Goal: Task Accomplishment & Management: Manage account settings

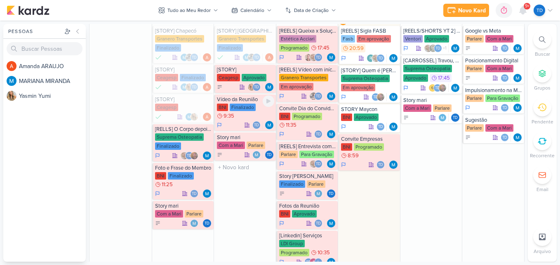
scroll to position [383, 0]
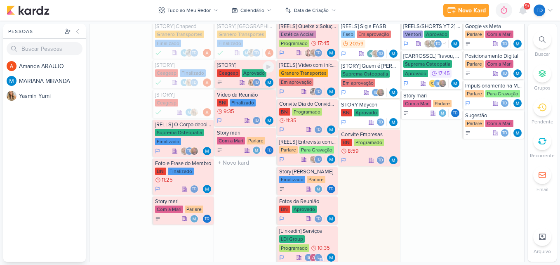
click at [240, 76] on div "Ceagesp Aprovado" at bounding box center [245, 73] width 57 height 8
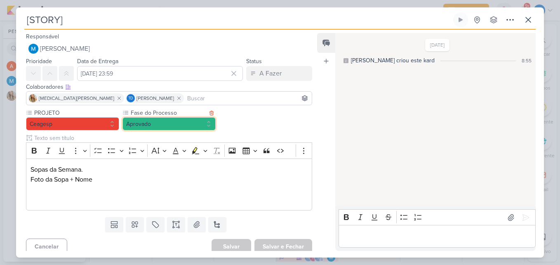
click at [170, 120] on button "Aprovado" at bounding box center [168, 123] width 93 height 13
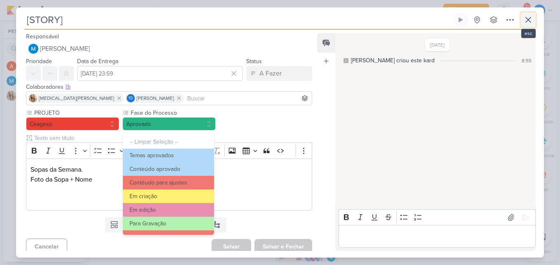
click at [532, 22] on icon at bounding box center [528, 20] width 10 height 10
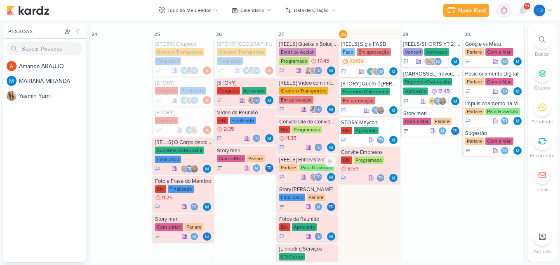
scroll to position [367, 0]
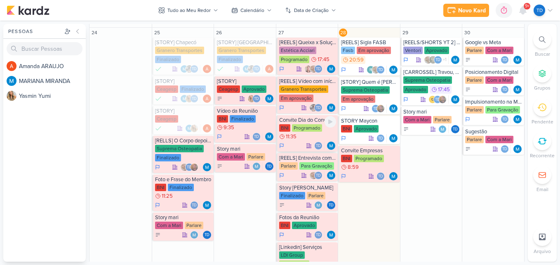
click at [297, 131] on div "Programado" at bounding box center [307, 127] width 30 height 7
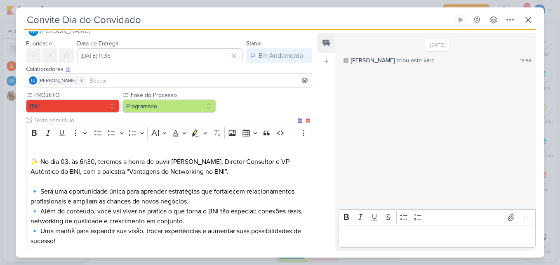
scroll to position [0, 0]
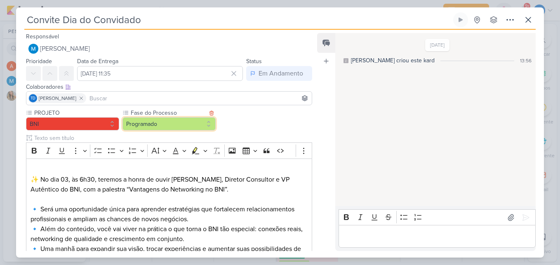
click at [162, 121] on button "Programado" at bounding box center [168, 123] width 93 height 13
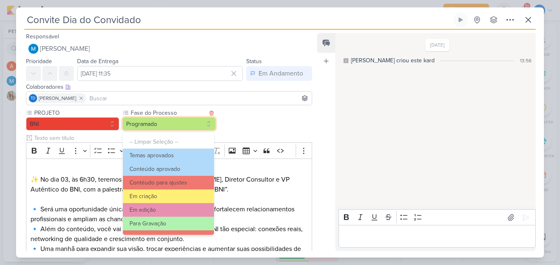
scroll to position [80, 0]
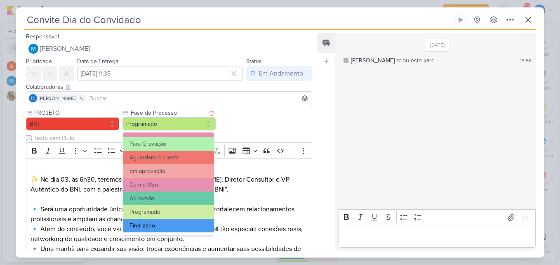
click at [165, 230] on button "Finalizado" at bounding box center [168, 226] width 91 height 14
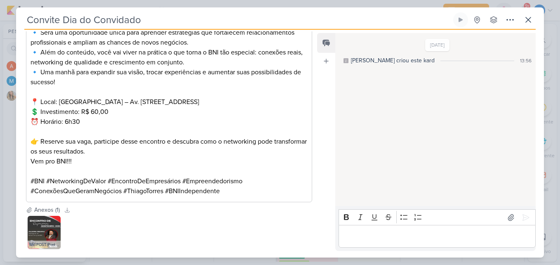
scroll to position [222, 0]
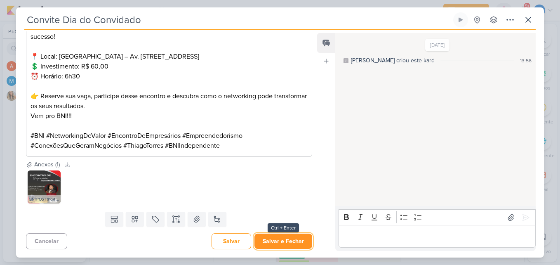
click at [288, 238] on button "Salvar e Fechar" at bounding box center [283, 240] width 58 height 15
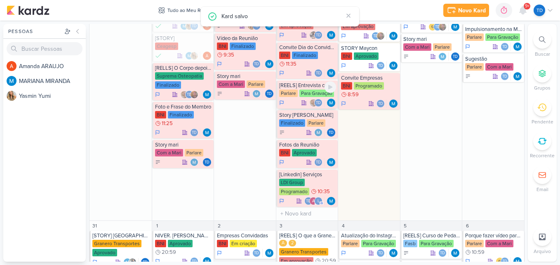
scroll to position [440, 0]
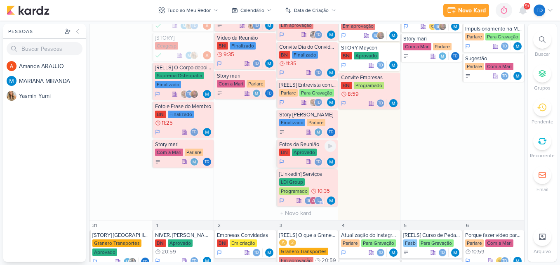
click at [296, 152] on div "Aprovado" at bounding box center [304, 151] width 25 height 7
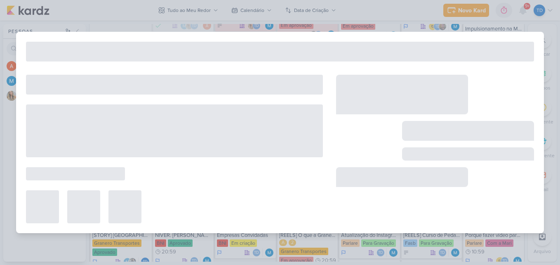
type input "Fotos da Reunião"
type input "[DATE] 23:59"
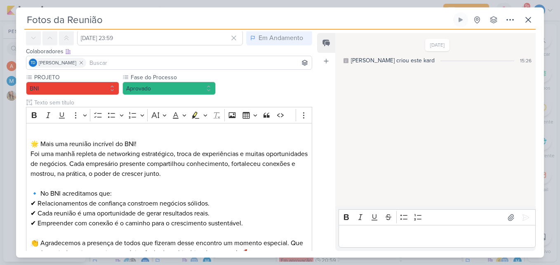
scroll to position [0, 0]
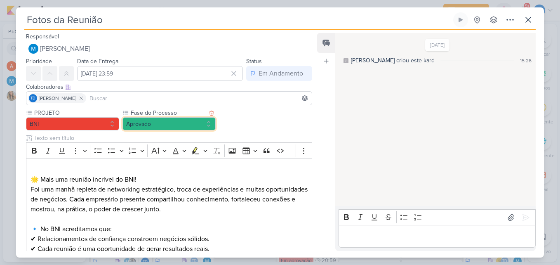
click at [203, 123] on button "Aprovado" at bounding box center [168, 123] width 93 height 13
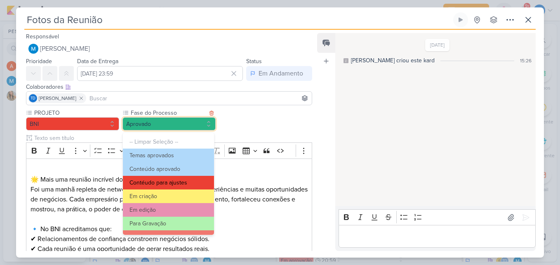
scroll to position [80, 0]
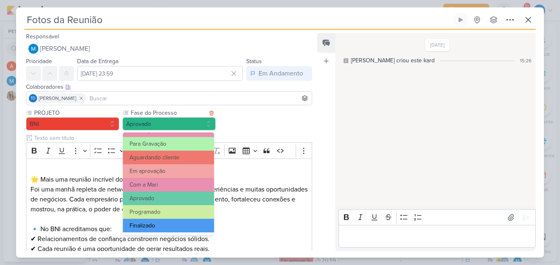
click at [152, 224] on button "Finalizado" at bounding box center [168, 226] width 91 height 14
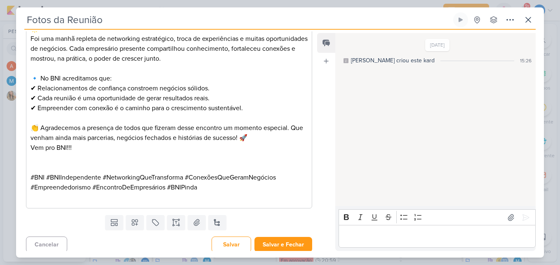
scroll to position [154, 0]
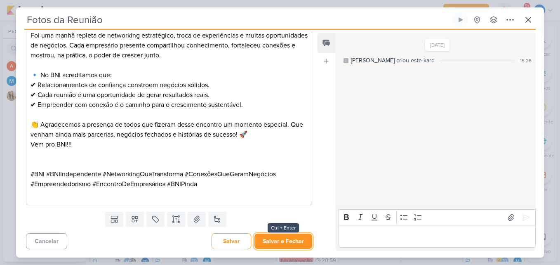
click at [272, 235] on button "Salvar e Fechar" at bounding box center [283, 240] width 58 height 15
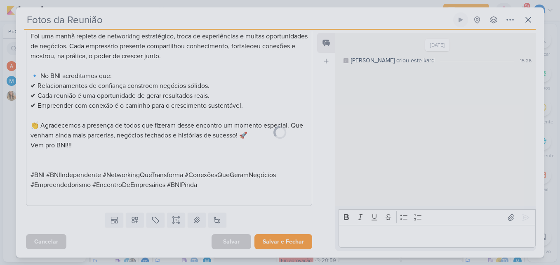
scroll to position [153, 0]
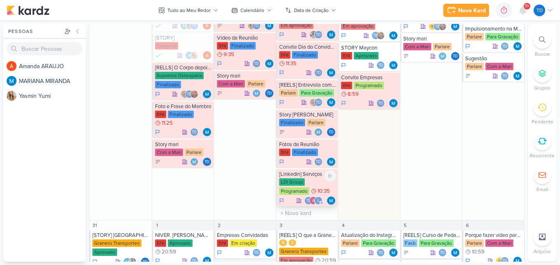
click at [298, 184] on div "LDI Group" at bounding box center [292, 181] width 26 height 7
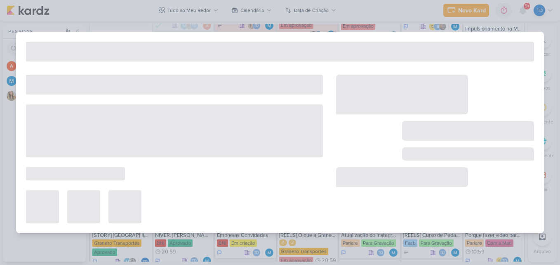
type input "[Linkedin] Serviços"
type input "[DATE] 10:35"
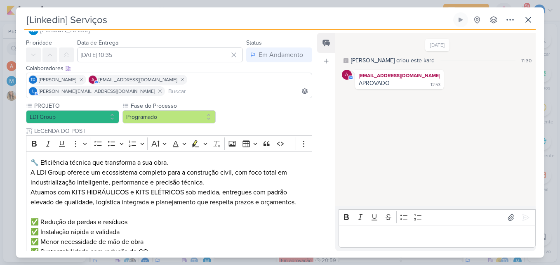
scroll to position [0, 0]
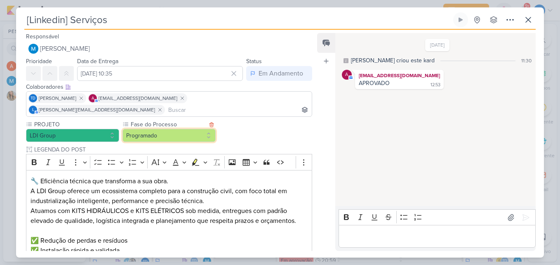
click at [205, 129] on button "Programado" at bounding box center [168, 135] width 93 height 13
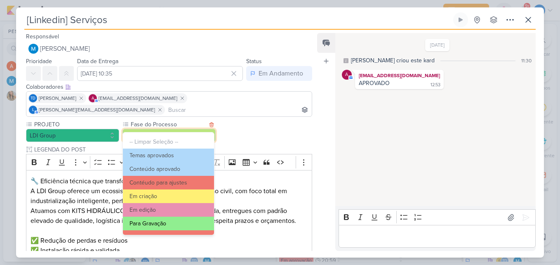
scroll to position [80, 0]
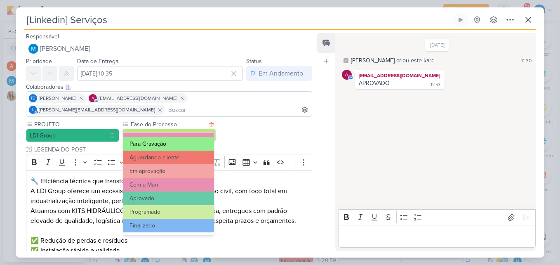
click at [172, 221] on button "Finalizado" at bounding box center [168, 226] width 91 height 14
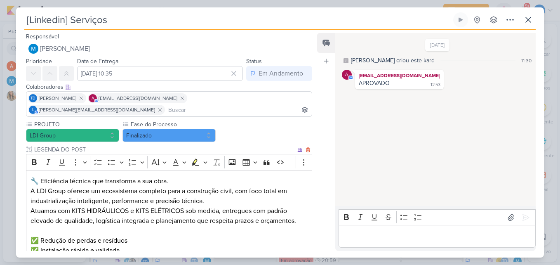
scroll to position [202, 0]
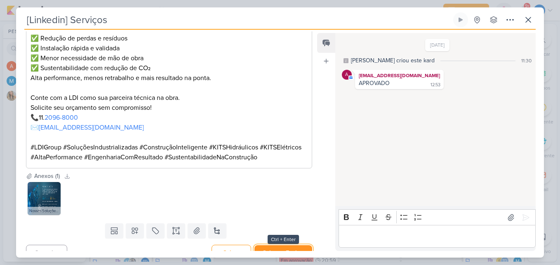
click at [285, 245] on button "Salvar e Fechar" at bounding box center [283, 252] width 58 height 15
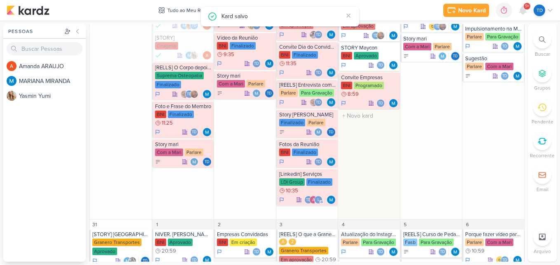
scroll to position [347, 0]
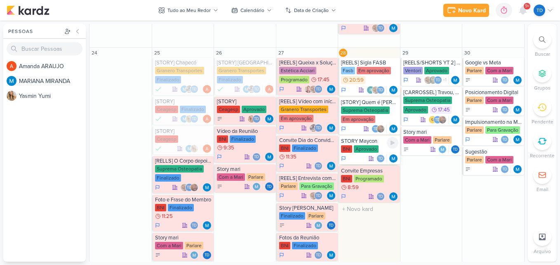
click at [369, 139] on div "STORY Maycon" at bounding box center [369, 141] width 57 height 7
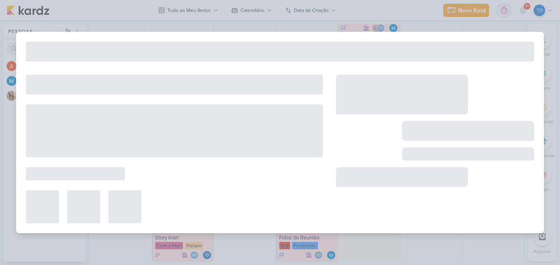
type input "STORY Maycon"
type input "[DATE] 23:59"
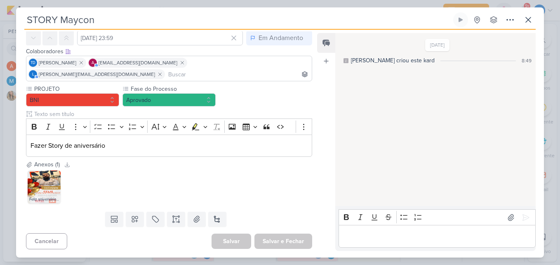
scroll to position [0, 0]
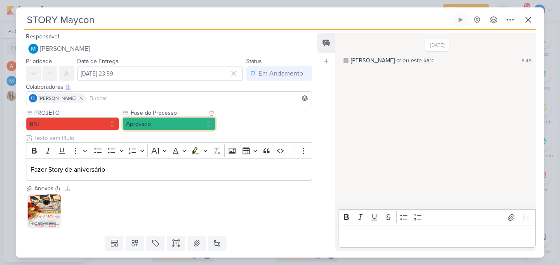
click at [194, 120] on button "Aprovado" at bounding box center [168, 123] width 93 height 13
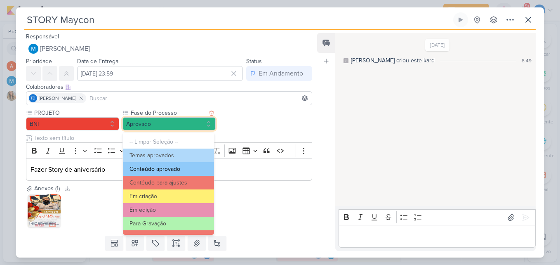
scroll to position [80, 0]
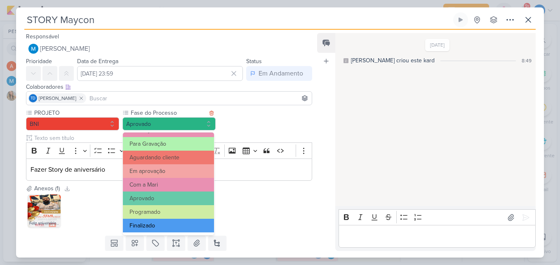
click at [157, 226] on button "Finalizado" at bounding box center [168, 226] width 91 height 14
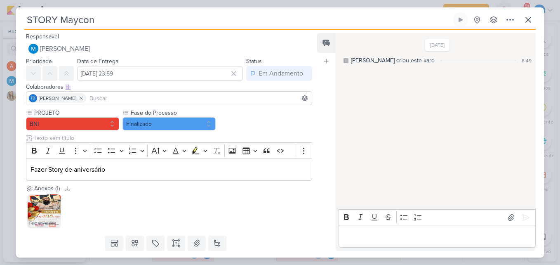
scroll to position [24, 0]
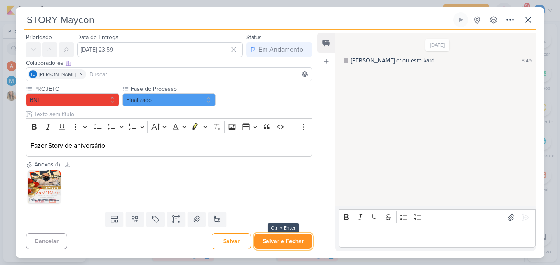
click at [281, 243] on button "Salvar e Fechar" at bounding box center [283, 240] width 58 height 15
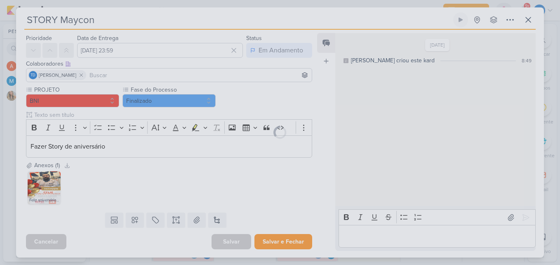
scroll to position [23, 0]
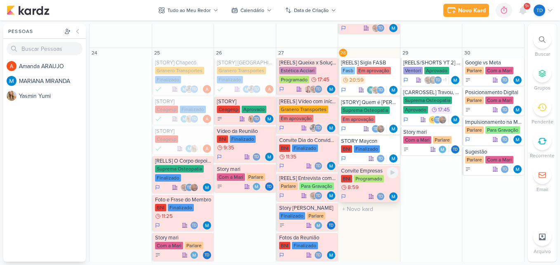
click at [378, 171] on div "Convite Empresas" at bounding box center [369, 170] width 57 height 7
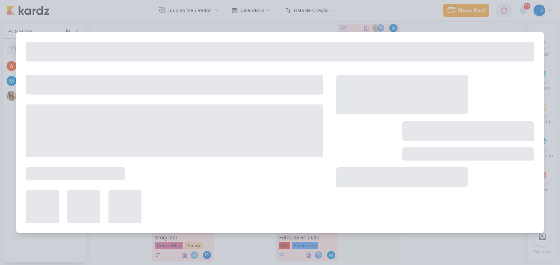
type input "Convite Empresas"
type input "[DATE] 08:59"
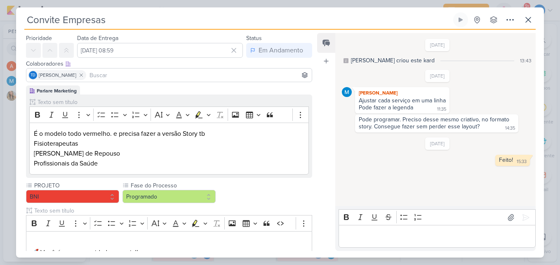
scroll to position [13, 0]
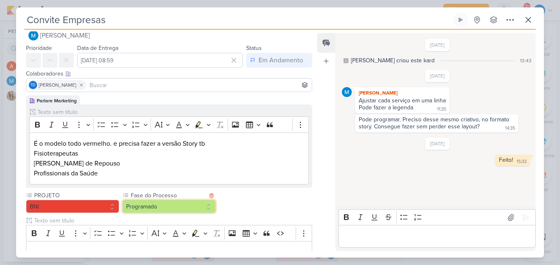
click at [185, 210] on button "Programado" at bounding box center [168, 206] width 93 height 13
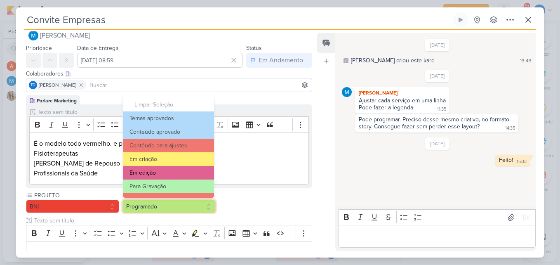
scroll to position [80, 0]
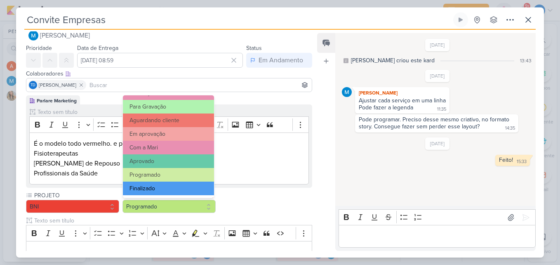
click at [174, 191] on button "Finalizado" at bounding box center [168, 188] width 91 height 14
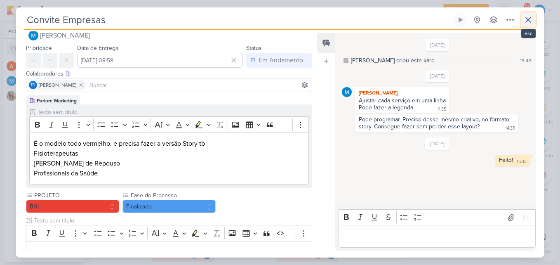
click at [529, 22] on icon at bounding box center [528, 20] width 10 height 10
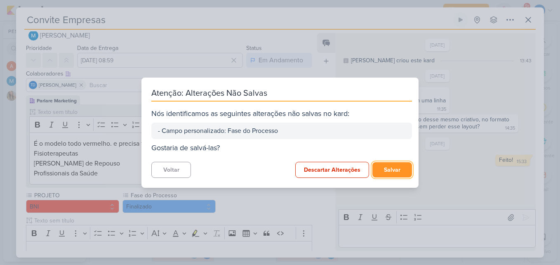
click at [391, 172] on button "Salvar" at bounding box center [392, 169] width 40 height 15
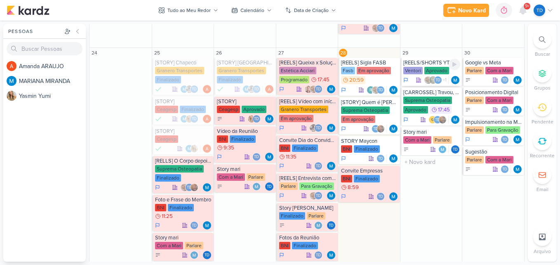
click at [429, 66] on div "[REELS/SHORTS YT 2] - Siglas [GEOGRAPHIC_DATA] Aprovado Td +1" at bounding box center [431, 72] width 62 height 28
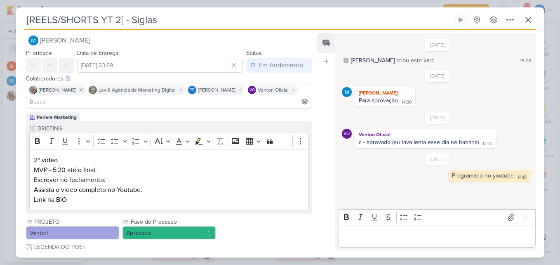
scroll to position [0, 0]
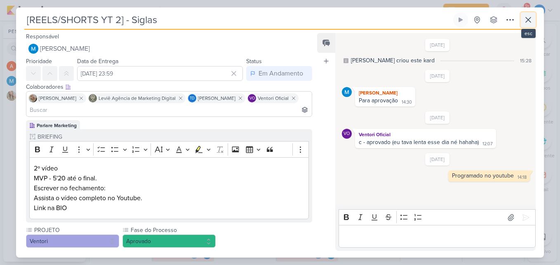
click at [522, 14] on button at bounding box center [528, 19] width 15 height 15
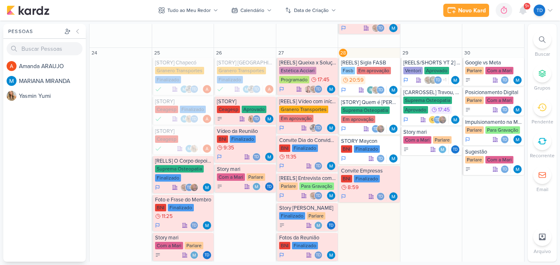
click at [528, 6] on span "9+" at bounding box center [527, 6] width 5 height 7
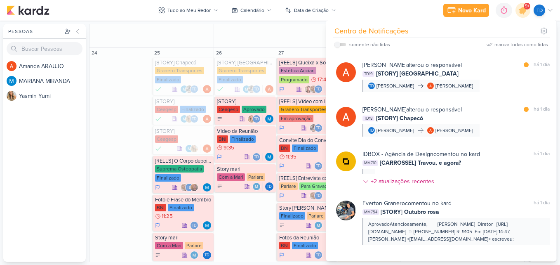
scroll to position [882, 0]
click at [423, 105] on div "[PERSON_NAME] alterou o responsável" at bounding box center [412, 109] width 99 height 9
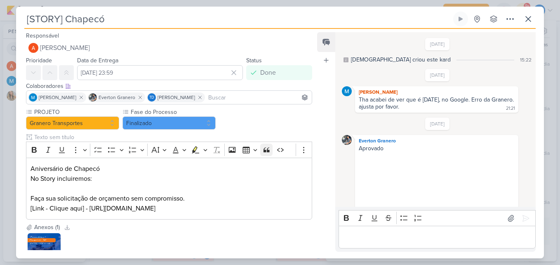
scroll to position [511, 0]
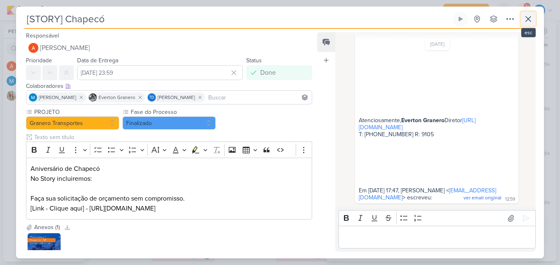
click at [528, 17] on icon at bounding box center [528, 19] width 10 height 10
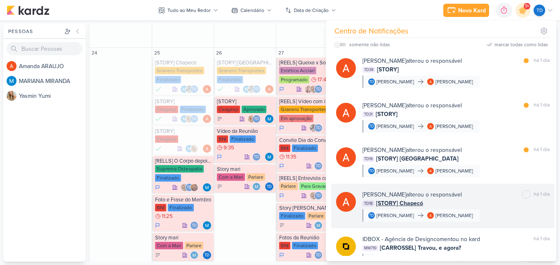
scroll to position [796, 0]
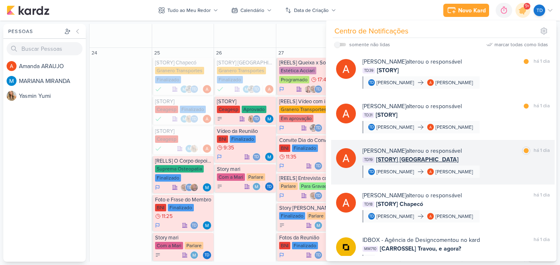
click at [494, 140] on div "[PERSON_NAME] alterou o responsável marcar como lida há 1 dia TD19 [STORY] [GEO…" at bounding box center [443, 162] width 224 height 45
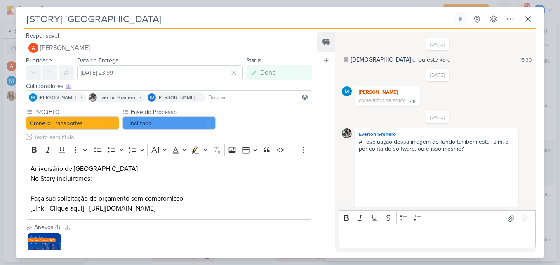
scroll to position [490, 0]
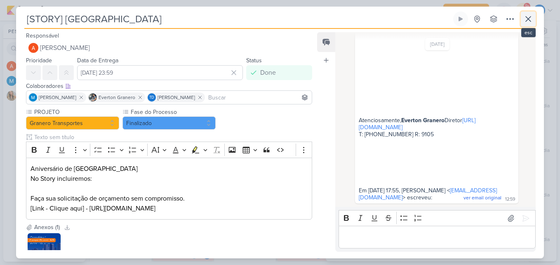
click at [534, 25] on button at bounding box center [528, 19] width 15 height 15
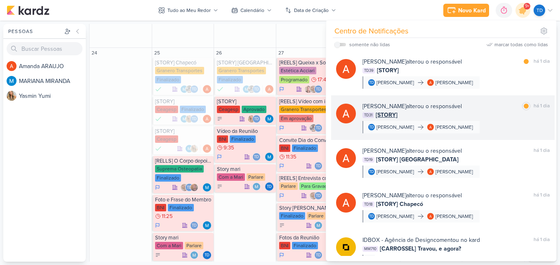
click at [507, 111] on div "TD31 [STORY]" at bounding box center [456, 115] width 187 height 9
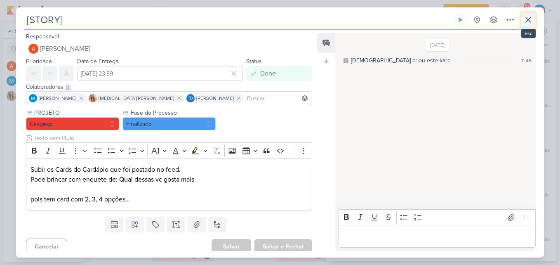
click at [527, 15] on icon at bounding box center [528, 20] width 10 height 10
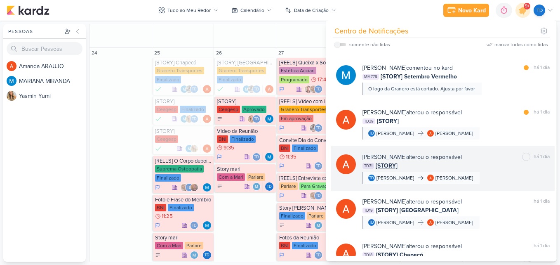
scroll to position [744, 0]
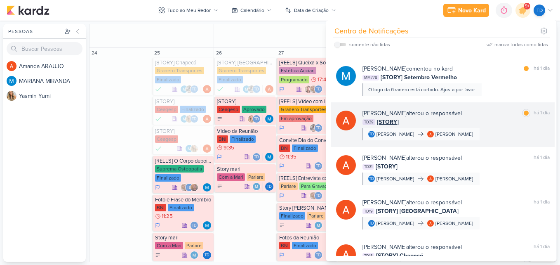
click at [493, 118] on div "TD39 [STORY]" at bounding box center [456, 122] width 187 height 9
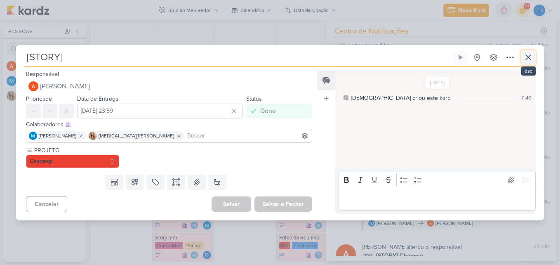
click at [523, 56] on button at bounding box center [528, 57] width 15 height 15
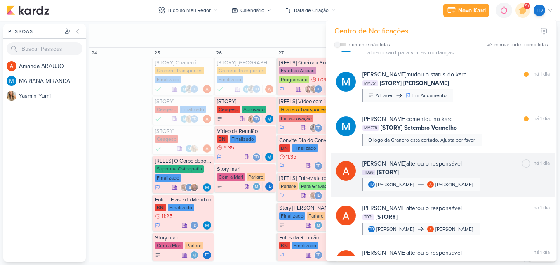
scroll to position [690, 0]
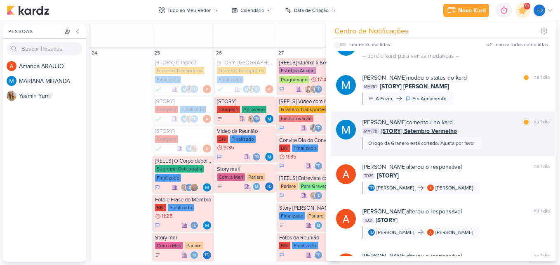
click at [482, 127] on div "MM778 [STORY] Setembro Vermelho" at bounding box center [456, 131] width 187 height 9
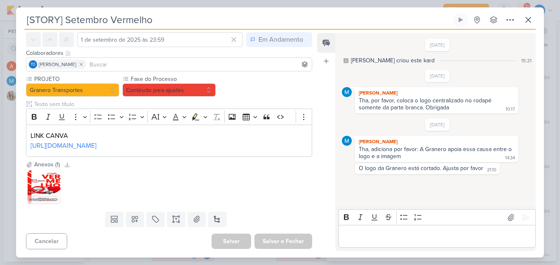
scroll to position [54, 0]
click at [47, 186] on img at bounding box center [44, 186] width 33 height 33
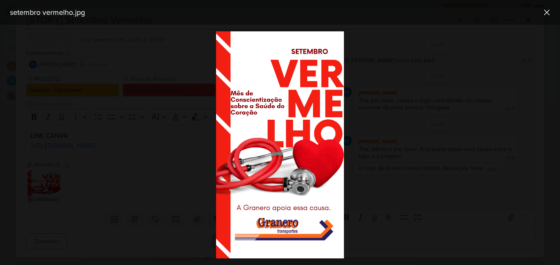
click at [157, 181] on div at bounding box center [280, 145] width 560 height 240
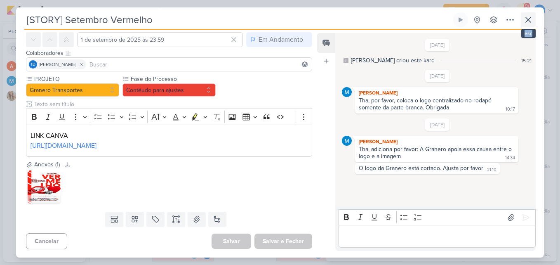
drag, startPoint x: 528, startPoint y: 28, endPoint x: 529, endPoint y: 24, distance: 5.0
click at [529, 24] on div "[STORY] Setembro Vermelho Criado por MARIANA nenhum grupo disponível" at bounding box center [279, 20] width 511 height 17
click at [529, 24] on icon at bounding box center [528, 20] width 10 height 10
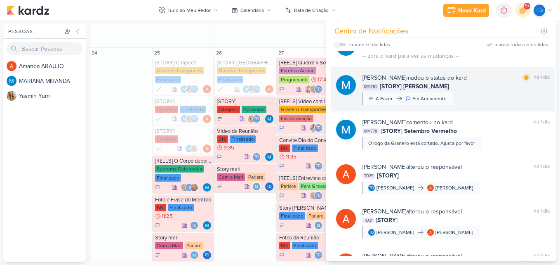
click at [480, 84] on div "[PERSON_NAME] mudou o status do kard marcar como lida há 1 dia MM751 [STORY] [P…" at bounding box center [456, 88] width 187 height 31
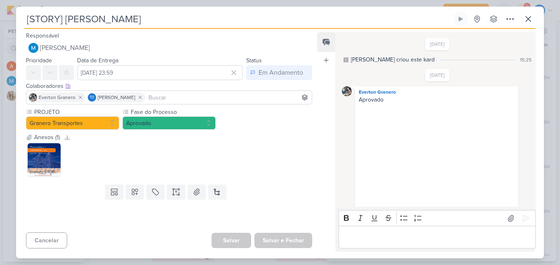
scroll to position [127, 0]
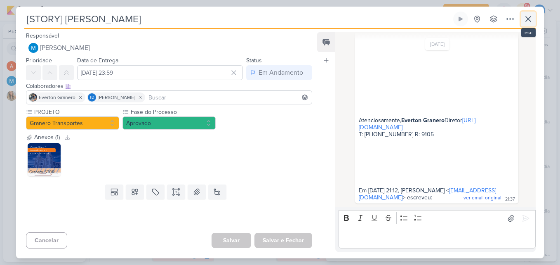
click at [532, 16] on icon at bounding box center [528, 19] width 10 height 10
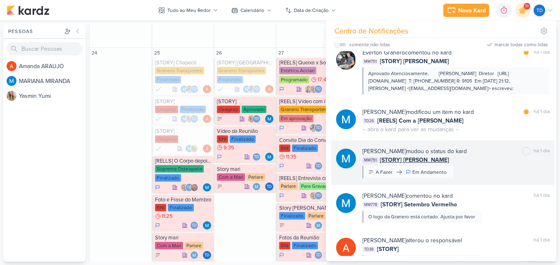
scroll to position [617, 0]
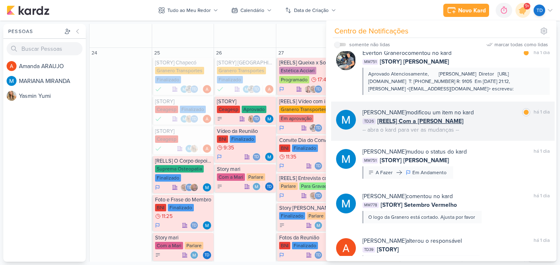
click at [459, 117] on div "TD26 [REELS] Com a [PERSON_NAME]" at bounding box center [456, 121] width 187 height 9
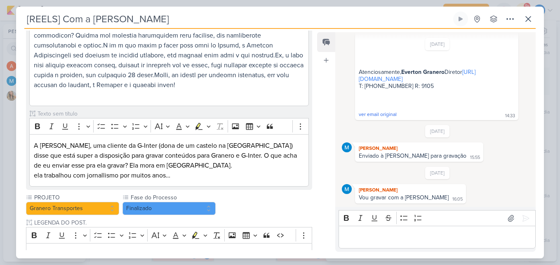
scroll to position [187, 0]
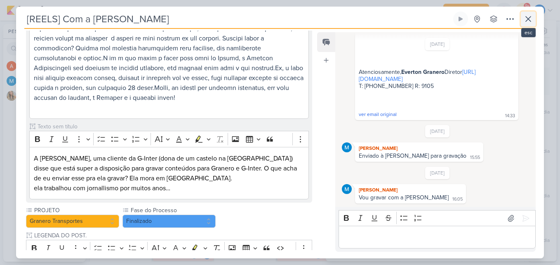
click at [531, 19] on icon at bounding box center [528, 19] width 10 height 10
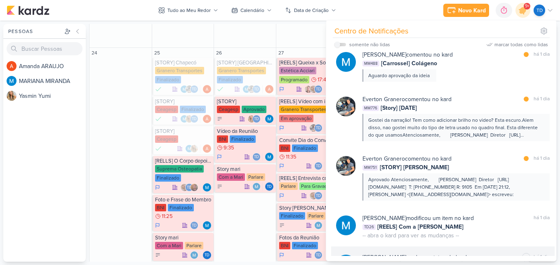
scroll to position [511, 0]
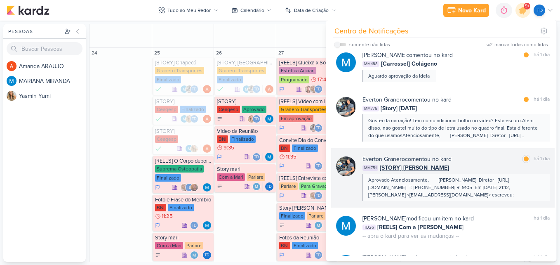
click at [476, 163] on div "MM751 [STORY] [PERSON_NAME]" at bounding box center [456, 167] width 187 height 9
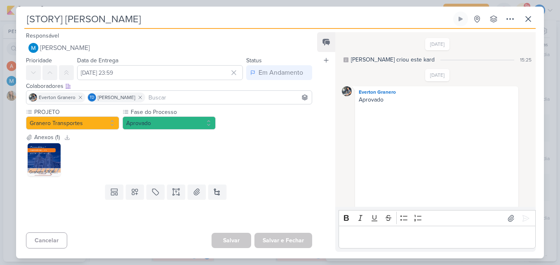
scroll to position [127, 0]
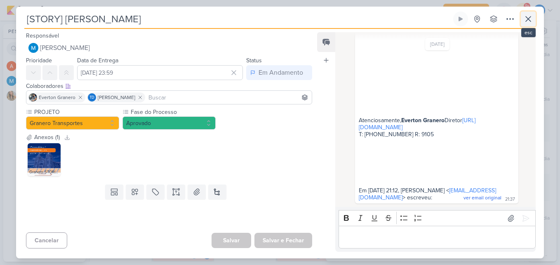
click at [530, 20] on icon at bounding box center [528, 19] width 10 height 10
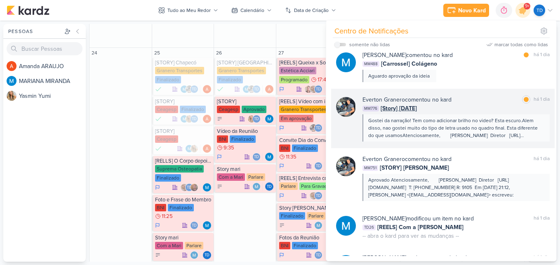
click at [480, 114] on div "Gostei da narração! Tem como adicionar brilho no video? Esta escuro.Alem disso,…" at bounding box center [456, 127] width 187 height 27
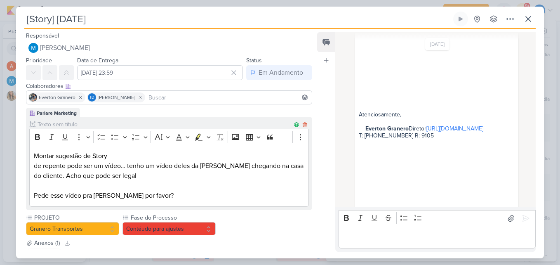
scroll to position [79, 0]
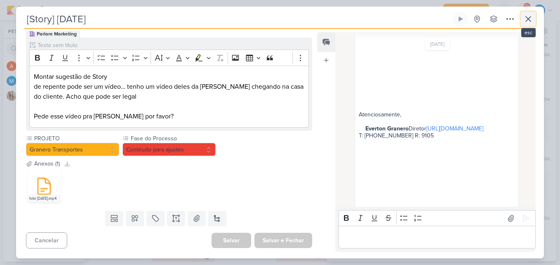
click at [528, 21] on icon at bounding box center [528, 19] width 10 height 10
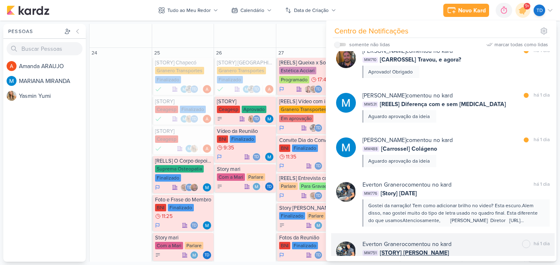
scroll to position [425, 0]
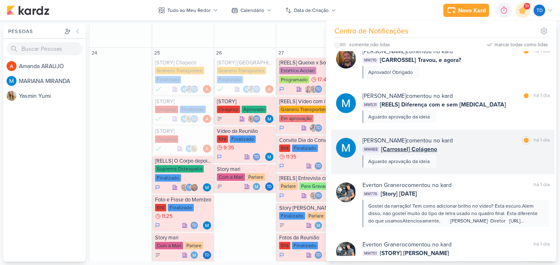
click at [486, 141] on div "[PERSON_NAME] comentou no kard marcar como lida há 1 dia MM488 [Carrossel] Colá…" at bounding box center [456, 151] width 187 height 31
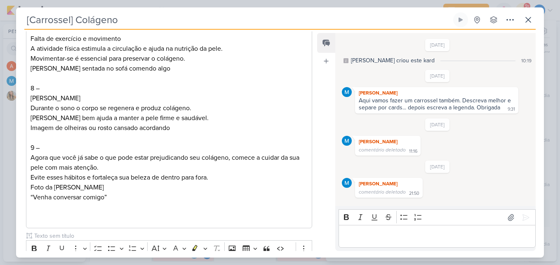
scroll to position [1023, 0]
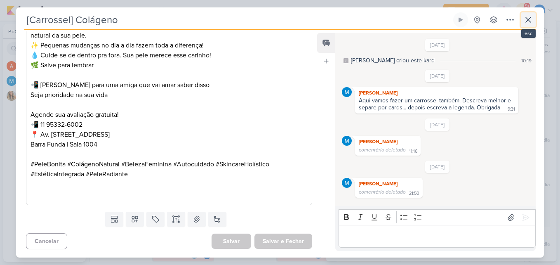
click at [528, 13] on button at bounding box center [528, 19] width 15 height 15
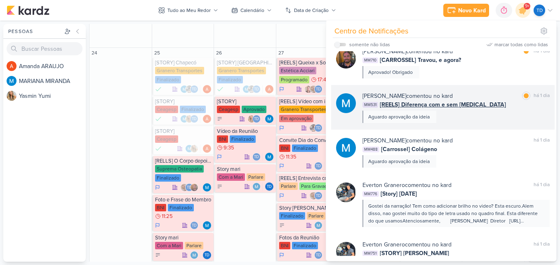
click at [499, 92] on div "[PERSON_NAME] comentou no kard marcar como lida há 1 dia" at bounding box center [456, 96] width 187 height 9
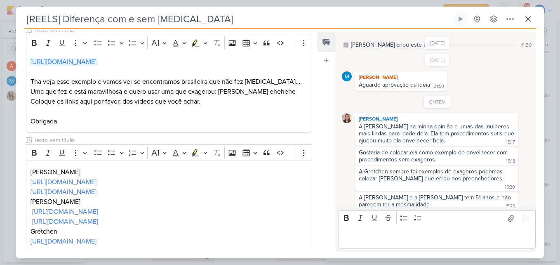
scroll to position [165, 0]
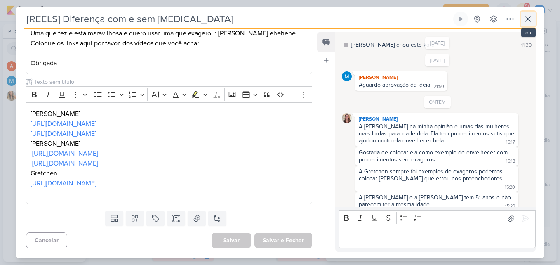
click at [527, 21] on icon at bounding box center [528, 19] width 10 height 10
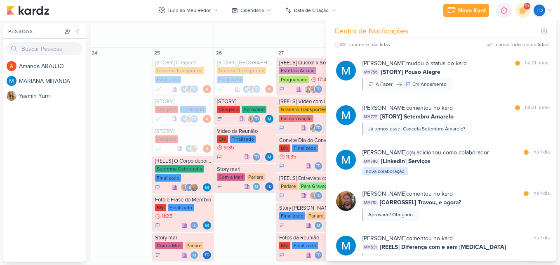
scroll to position [283, 0]
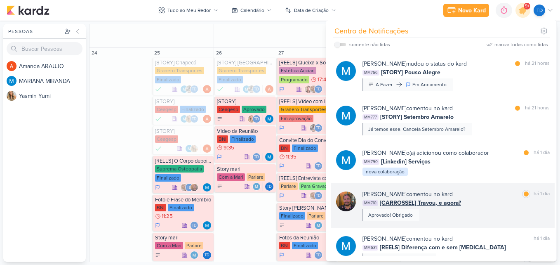
click at [470, 194] on div "[PERSON_NAME] comentou no kard marcar como lida há 1 dia MM710 [CARROSSEL] Trav…" at bounding box center [456, 205] width 187 height 31
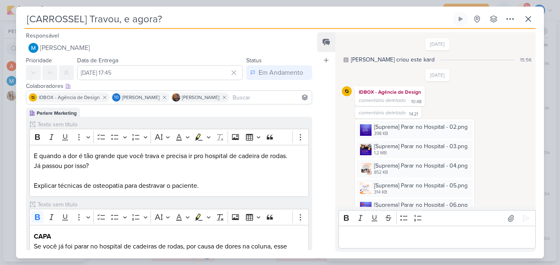
scroll to position [68, 0]
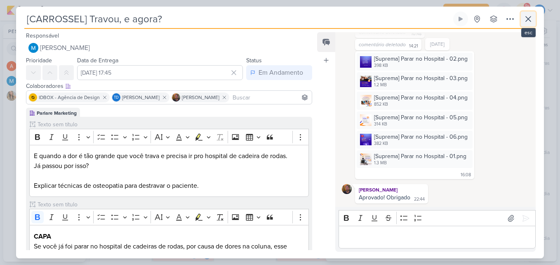
click at [523, 20] on button at bounding box center [528, 19] width 15 height 15
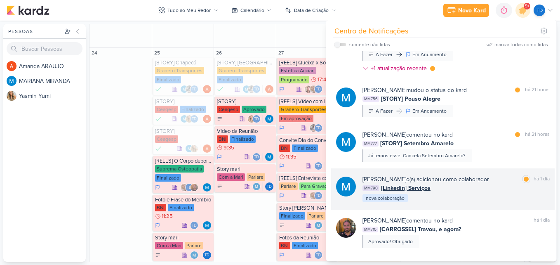
scroll to position [256, 0]
click at [474, 175] on div "[PERSON_NAME] o(a) adicionou como colaborador" at bounding box center [426, 179] width 127 height 9
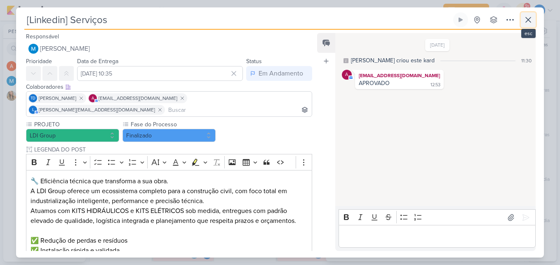
click at [527, 26] on button at bounding box center [528, 19] width 15 height 15
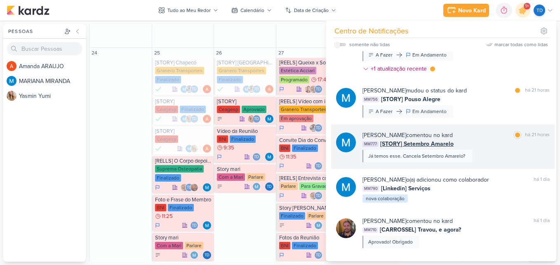
click at [497, 139] on div "MM777 [STORY] Setembro Amarelo" at bounding box center [456, 143] width 187 height 9
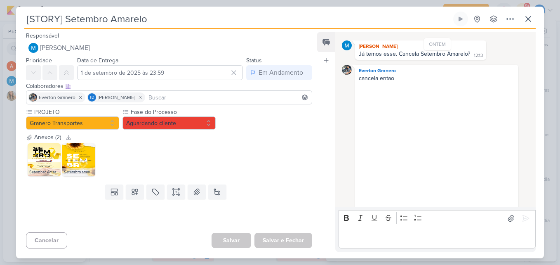
scroll to position [441, 0]
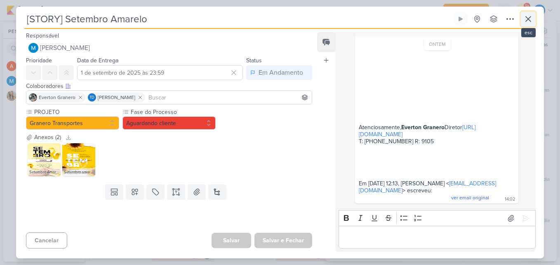
click at [530, 18] on icon at bounding box center [528, 18] width 5 height 5
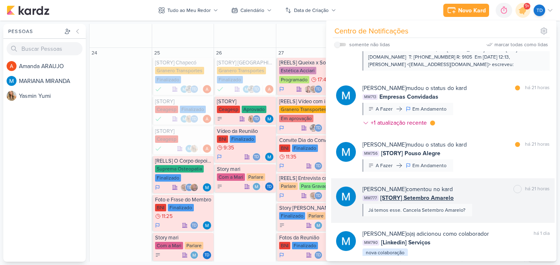
scroll to position [201, 0]
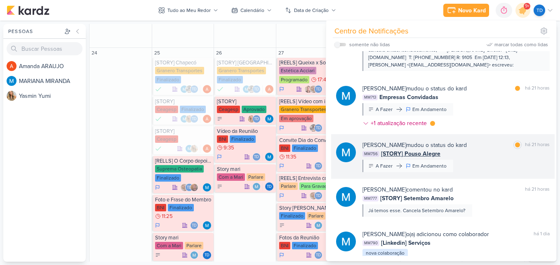
click at [471, 144] on div "[PERSON_NAME] mudou o status do kard marcar como lida há 21 horas MM756 [STORY]…" at bounding box center [456, 156] width 187 height 31
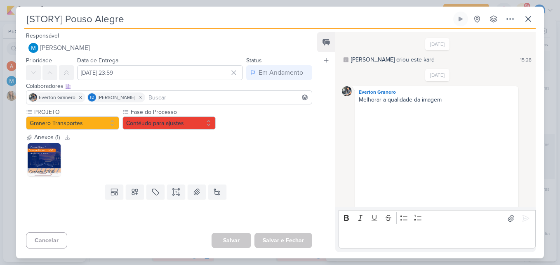
scroll to position [113, 0]
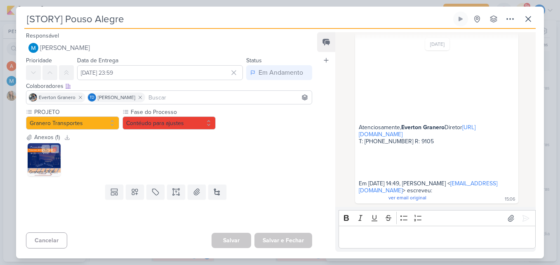
click at [42, 160] on img at bounding box center [44, 159] width 33 height 33
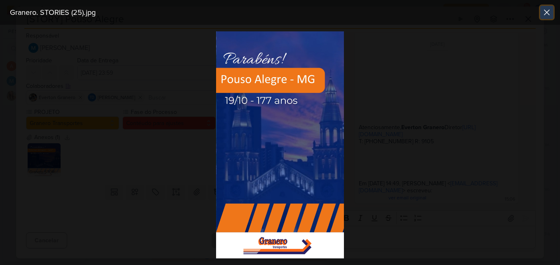
click at [549, 13] on icon at bounding box center [547, 12] width 10 height 10
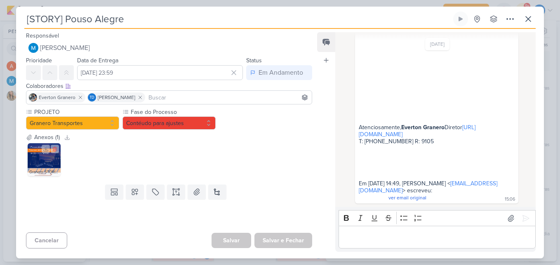
click at [53, 165] on img at bounding box center [44, 159] width 33 height 33
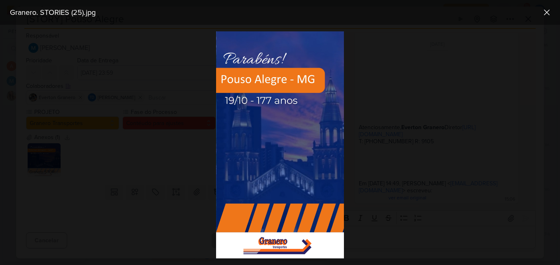
click at [392, 158] on div at bounding box center [280, 145] width 560 height 240
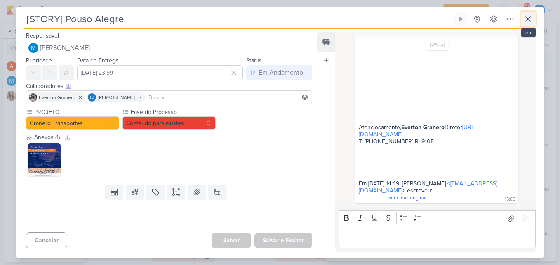
click at [528, 16] on icon at bounding box center [528, 19] width 10 height 10
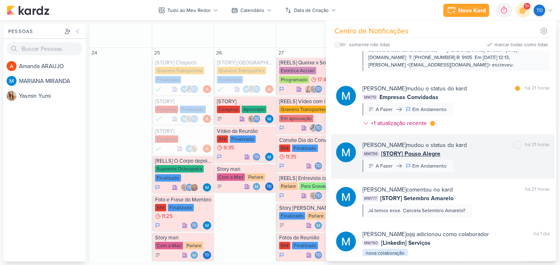
click at [461, 149] on div "MM756 [STORY] Pouso Alegre" at bounding box center [456, 153] width 187 height 9
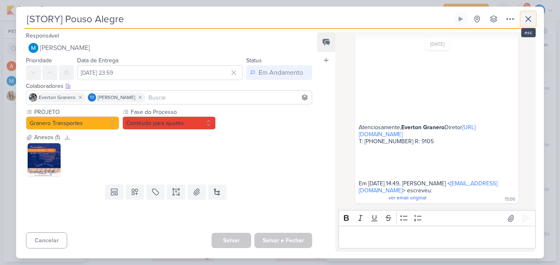
click at [529, 16] on icon at bounding box center [528, 19] width 10 height 10
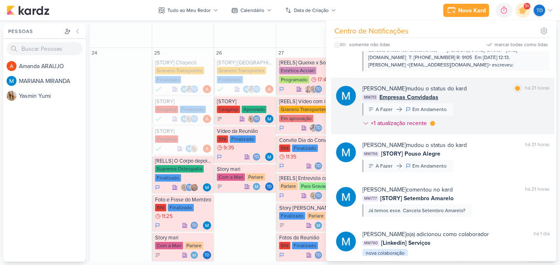
click at [484, 94] on div "[PERSON_NAME] mudou o status do kard marcar como lida há 21 horas MM713 Empresa…" at bounding box center [456, 107] width 187 height 47
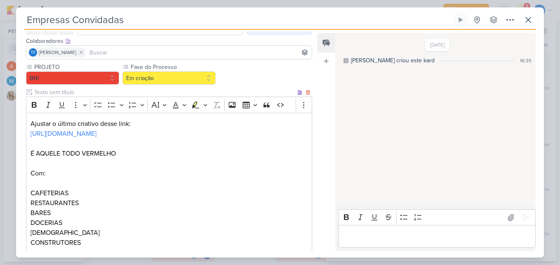
scroll to position [0, 0]
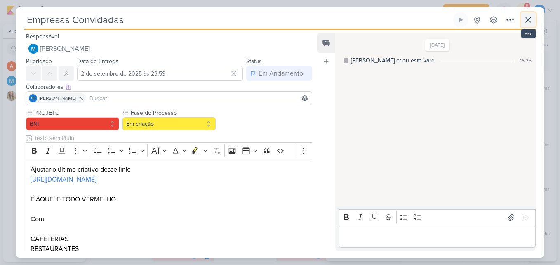
click at [533, 18] on icon at bounding box center [528, 20] width 10 height 10
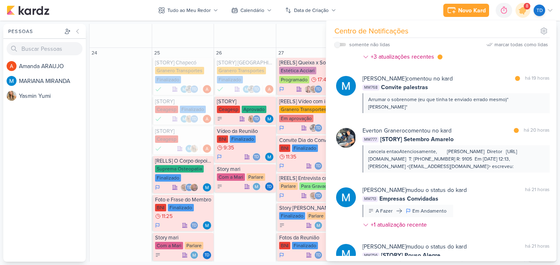
scroll to position [99, 0]
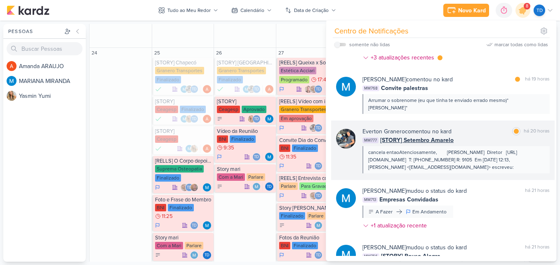
click at [492, 131] on div "[PERSON_NAME] comentou no kard marcar como lida há 20 horas MM777 [STORY] Setem…" at bounding box center [456, 150] width 187 height 46
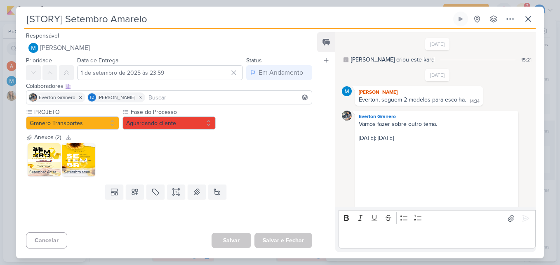
scroll to position [441, 0]
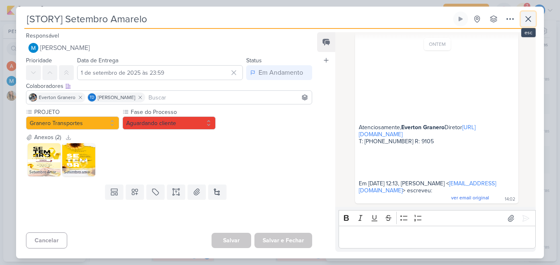
click at [529, 25] on button at bounding box center [528, 19] width 15 height 15
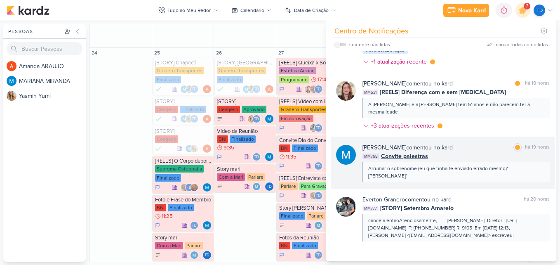
scroll to position [31, 0]
click at [469, 154] on div "[PERSON_NAME] comentou no kard marcar como lida há 19 horas MM768 Convite pales…" at bounding box center [456, 163] width 187 height 39
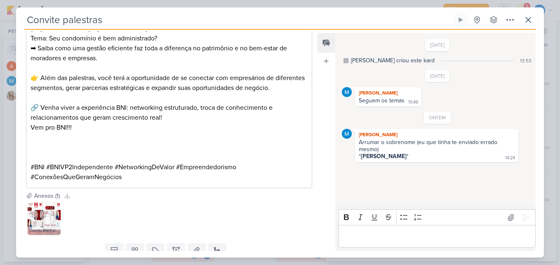
scroll to position [361, 0]
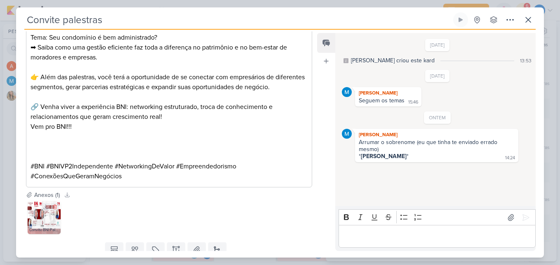
click at [49, 226] on div "Convite BNI Palestrantes (17).jpg" at bounding box center [44, 230] width 33 height 8
click at [48, 214] on img at bounding box center [44, 217] width 33 height 33
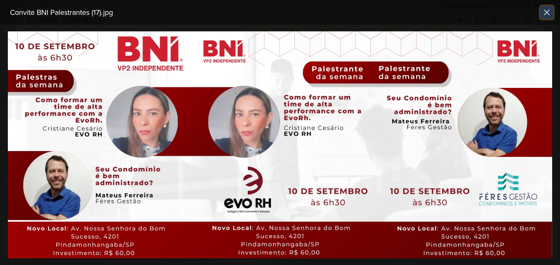
click at [549, 10] on icon at bounding box center [546, 12] width 5 height 5
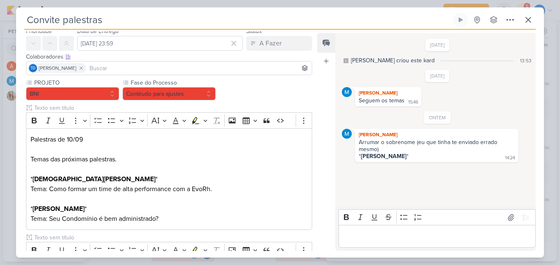
scroll to position [30, 0]
click at [529, 25] on button at bounding box center [528, 19] width 15 height 15
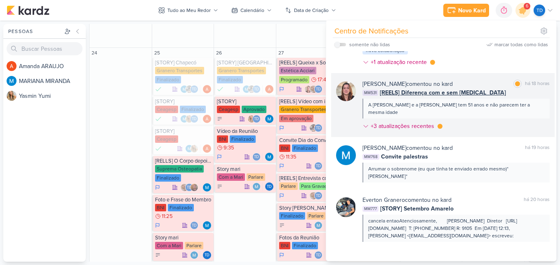
scroll to position [0, 0]
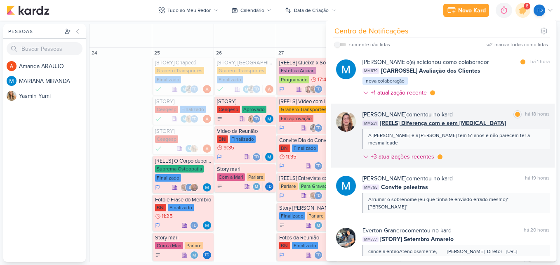
click at [483, 111] on div "[PERSON_NAME] comentou no kard marcar como lida há 18 horas" at bounding box center [456, 114] width 187 height 9
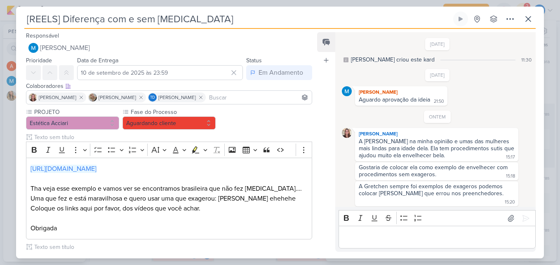
scroll to position [15, 0]
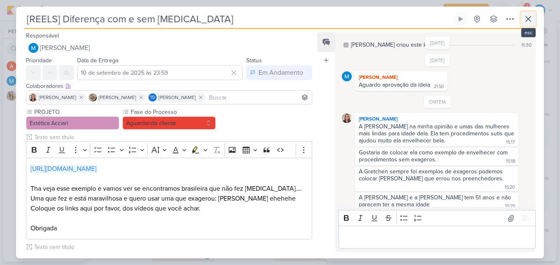
click at [525, 22] on icon at bounding box center [528, 19] width 10 height 10
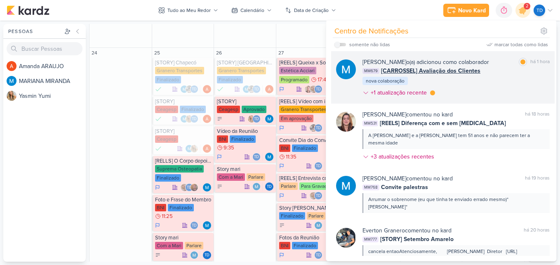
click at [456, 87] on div "[PERSON_NAME] o(a) adicionou como colaborador marcar como lida há 1 hora MM679 …" at bounding box center [456, 79] width 187 height 42
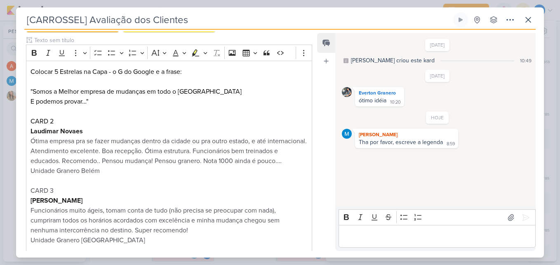
scroll to position [0, 0]
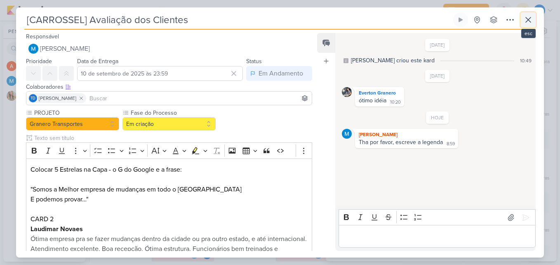
click at [533, 21] on icon at bounding box center [528, 20] width 10 height 10
